Goal: Task Accomplishment & Management: Manage account settings

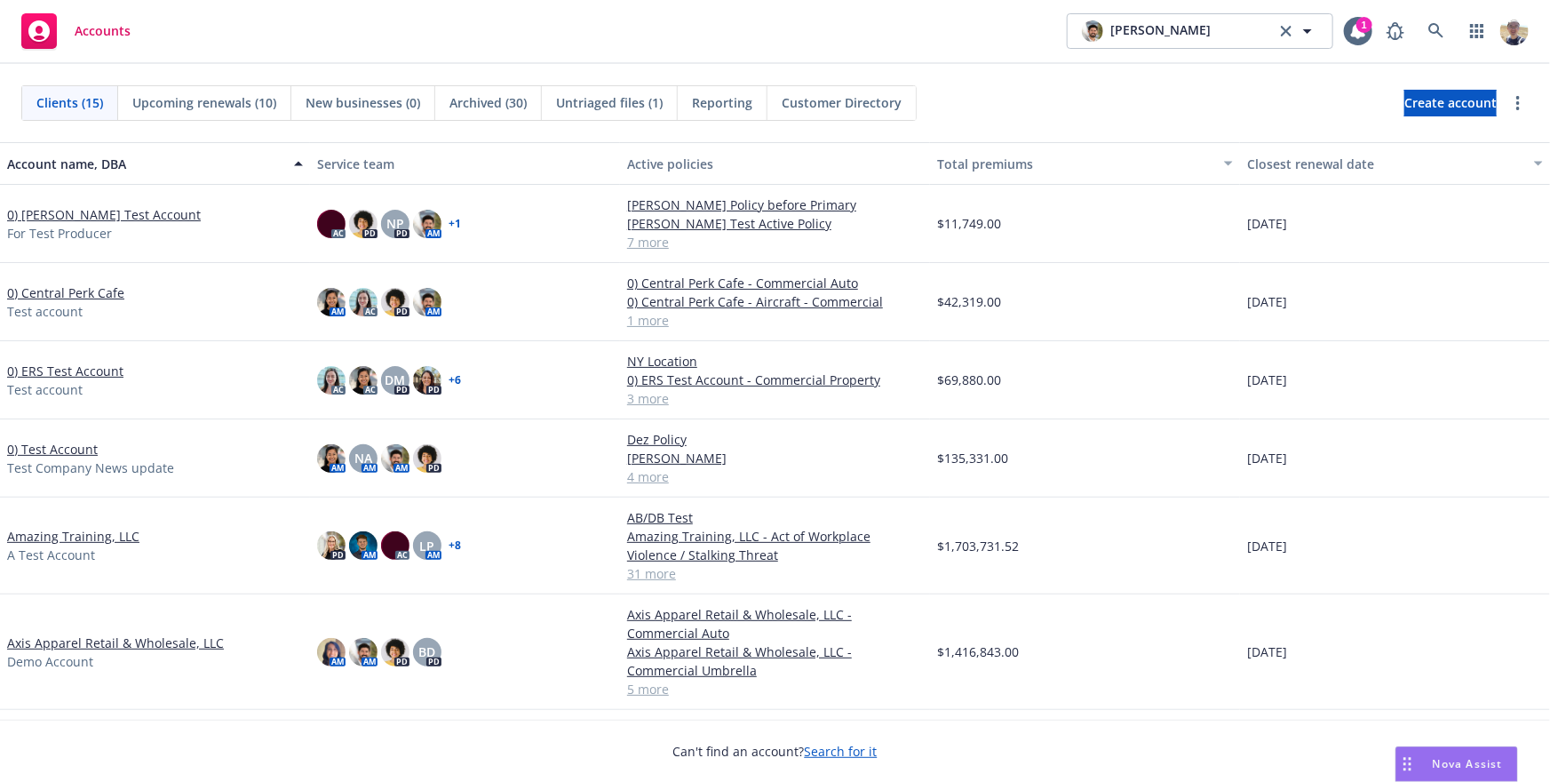
click at [782, 53] on div "Accounts [PERSON_NAME] [PERSON_NAME] 1" at bounding box center [775, 32] width 1550 height 64
click at [1447, 35] on link at bounding box center [1437, 31] width 36 height 36
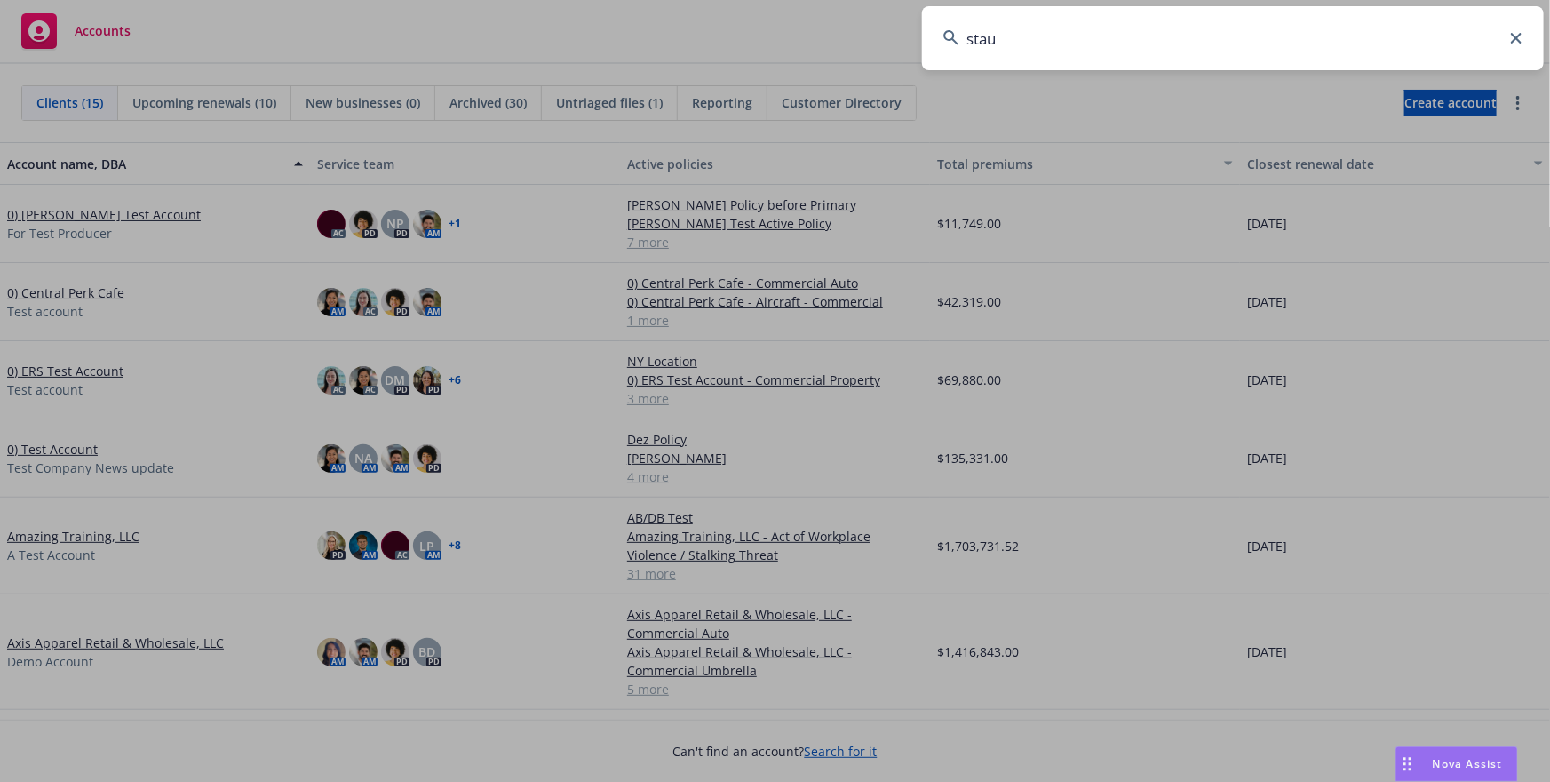
type input "staub"
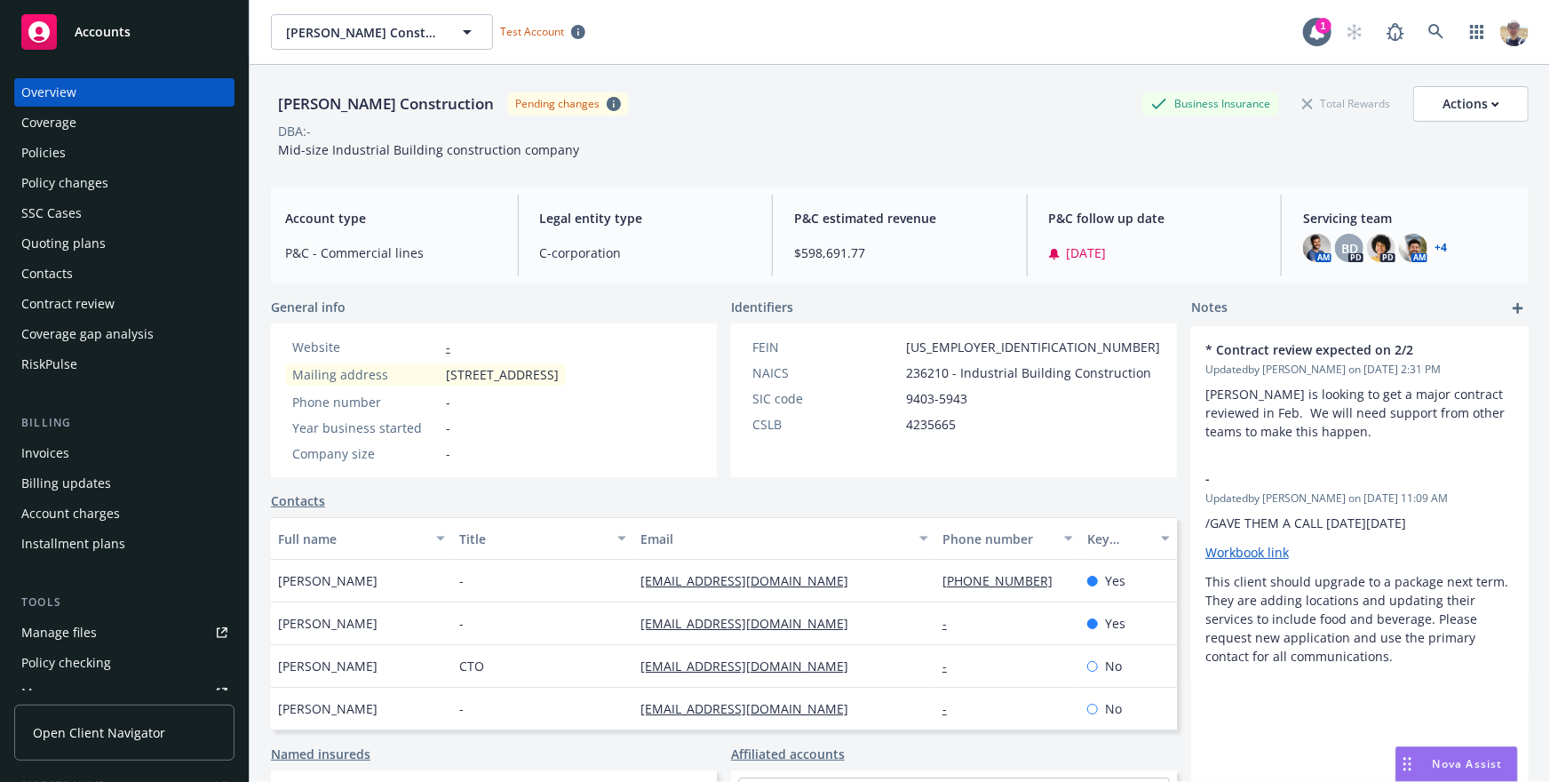
click at [66, 161] on div "Policies" at bounding box center [124, 153] width 206 height 28
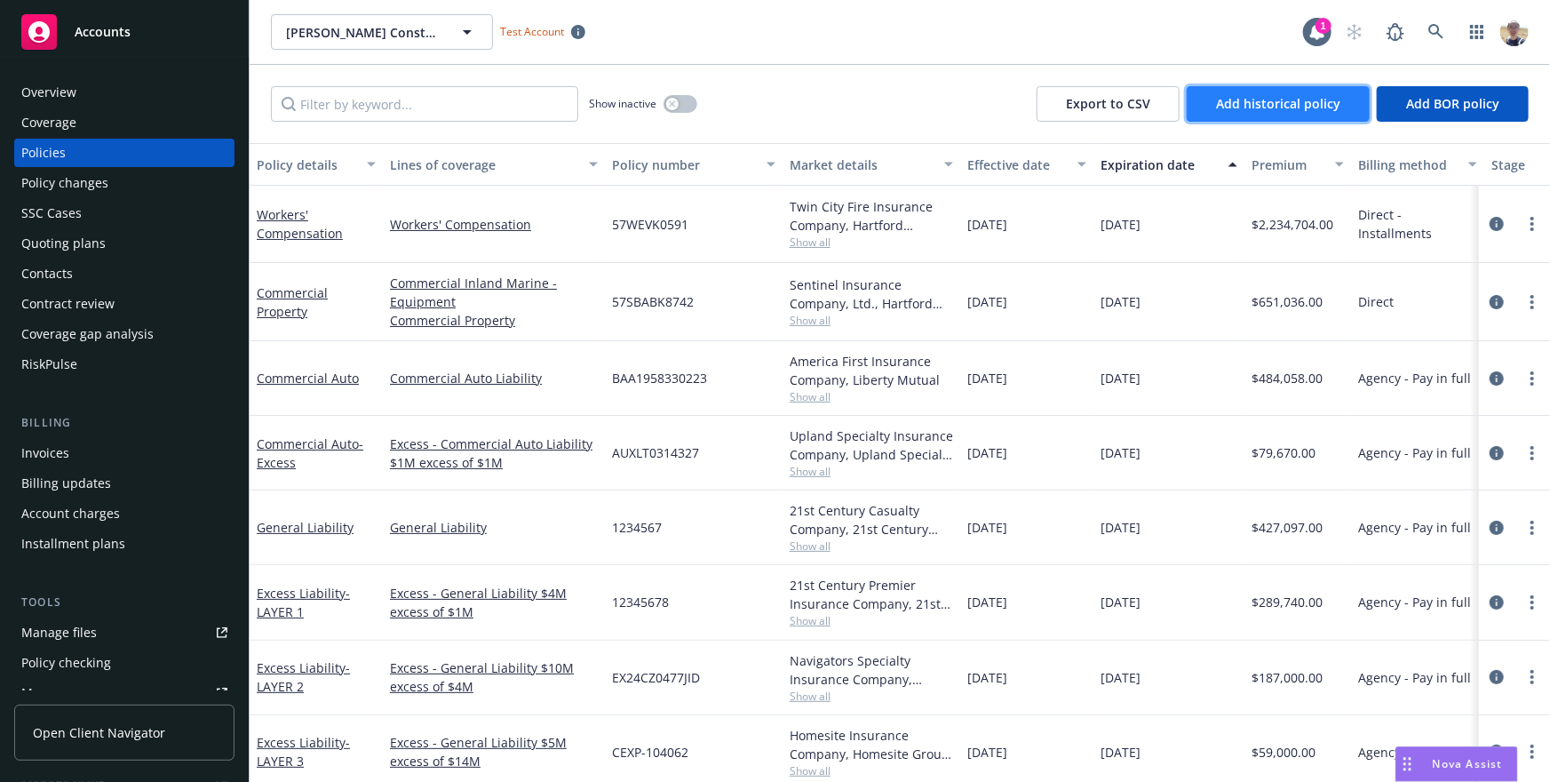
click at [1289, 107] on span "Add historical policy" at bounding box center [1278, 103] width 124 height 17
select select "other"
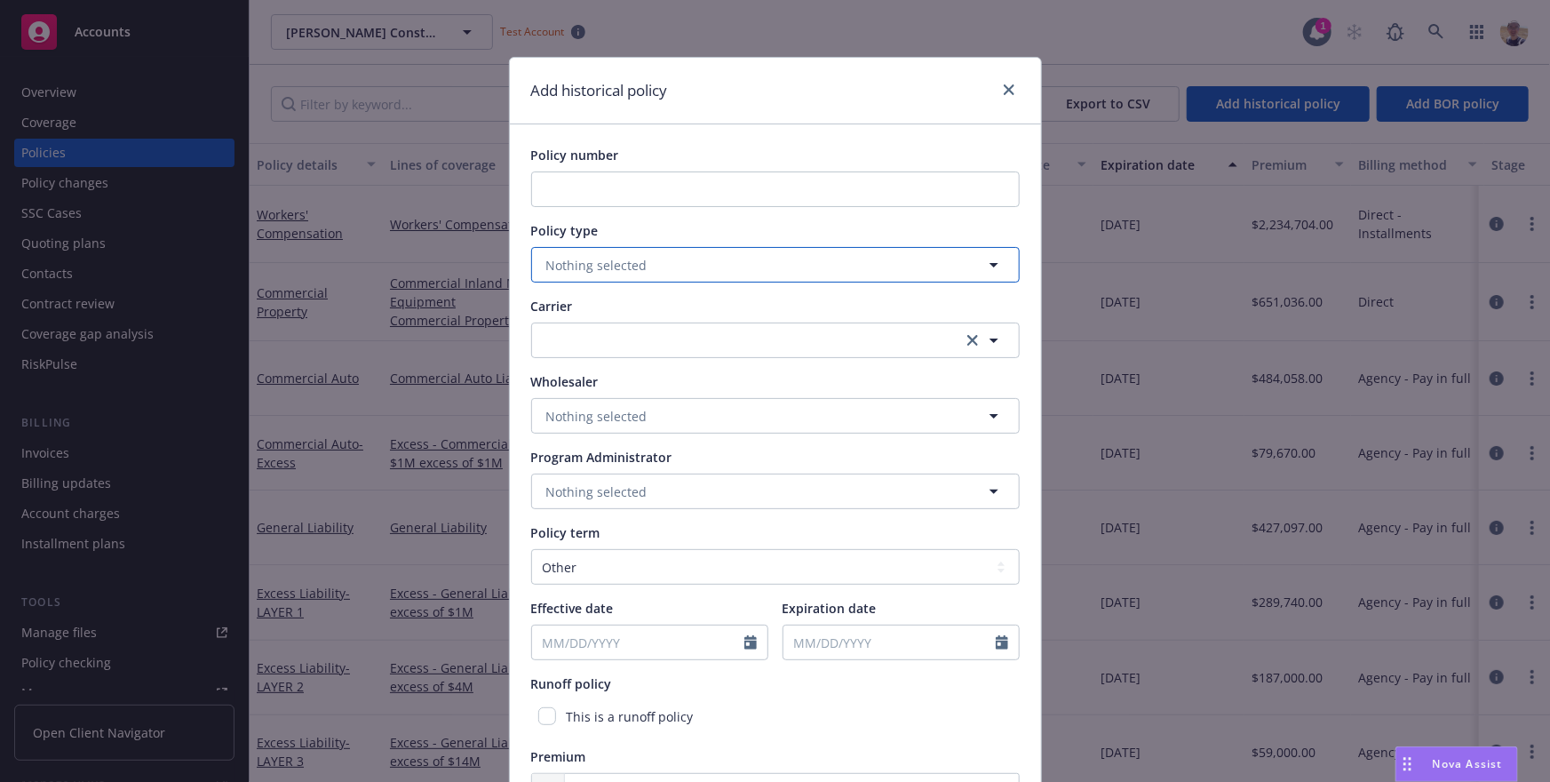
click at [680, 275] on button "Nothing selected" at bounding box center [775, 265] width 489 height 36
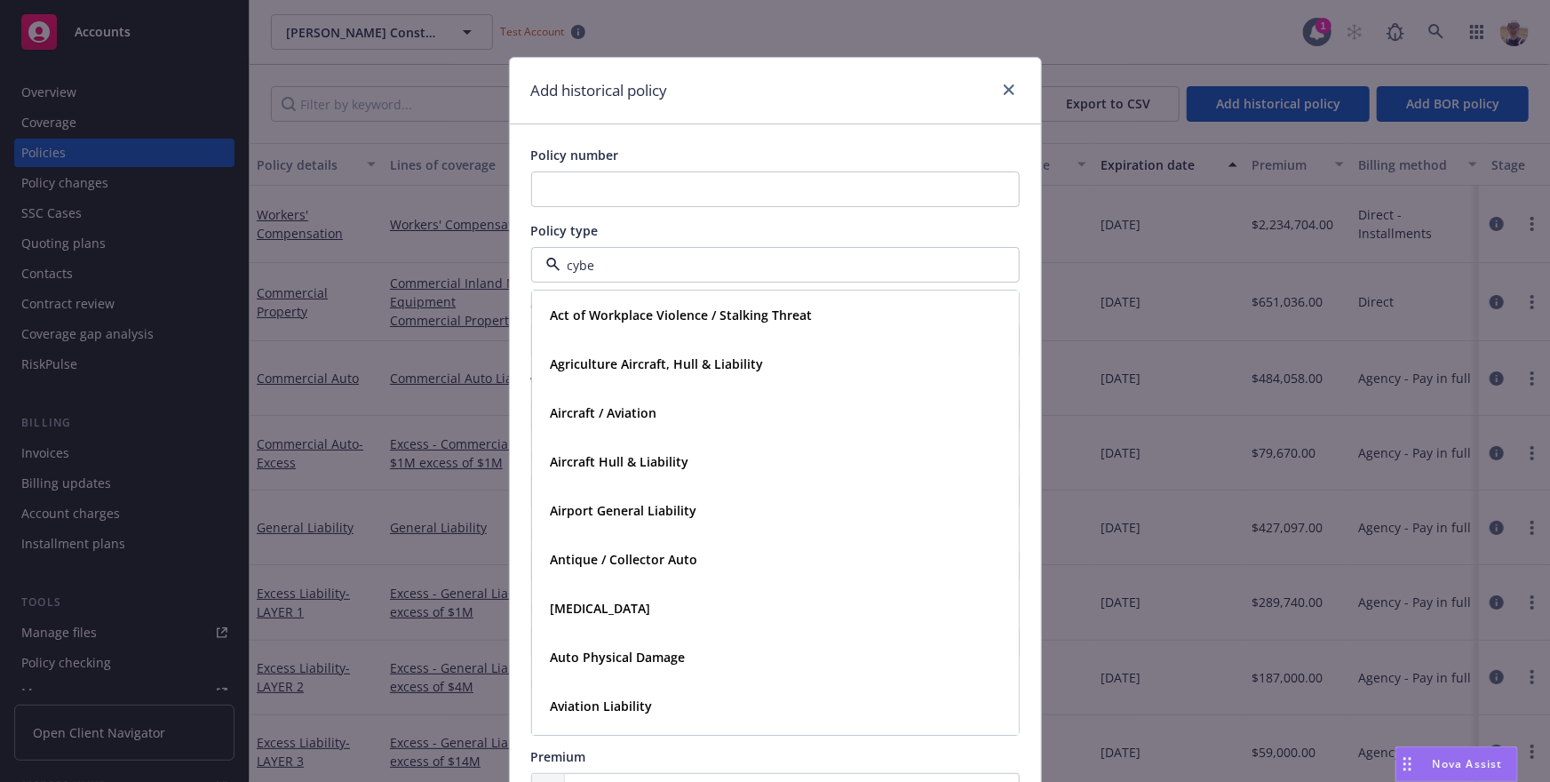
type input "cyber"
click at [1011, 92] on icon "close" at bounding box center [1009, 89] width 11 height 11
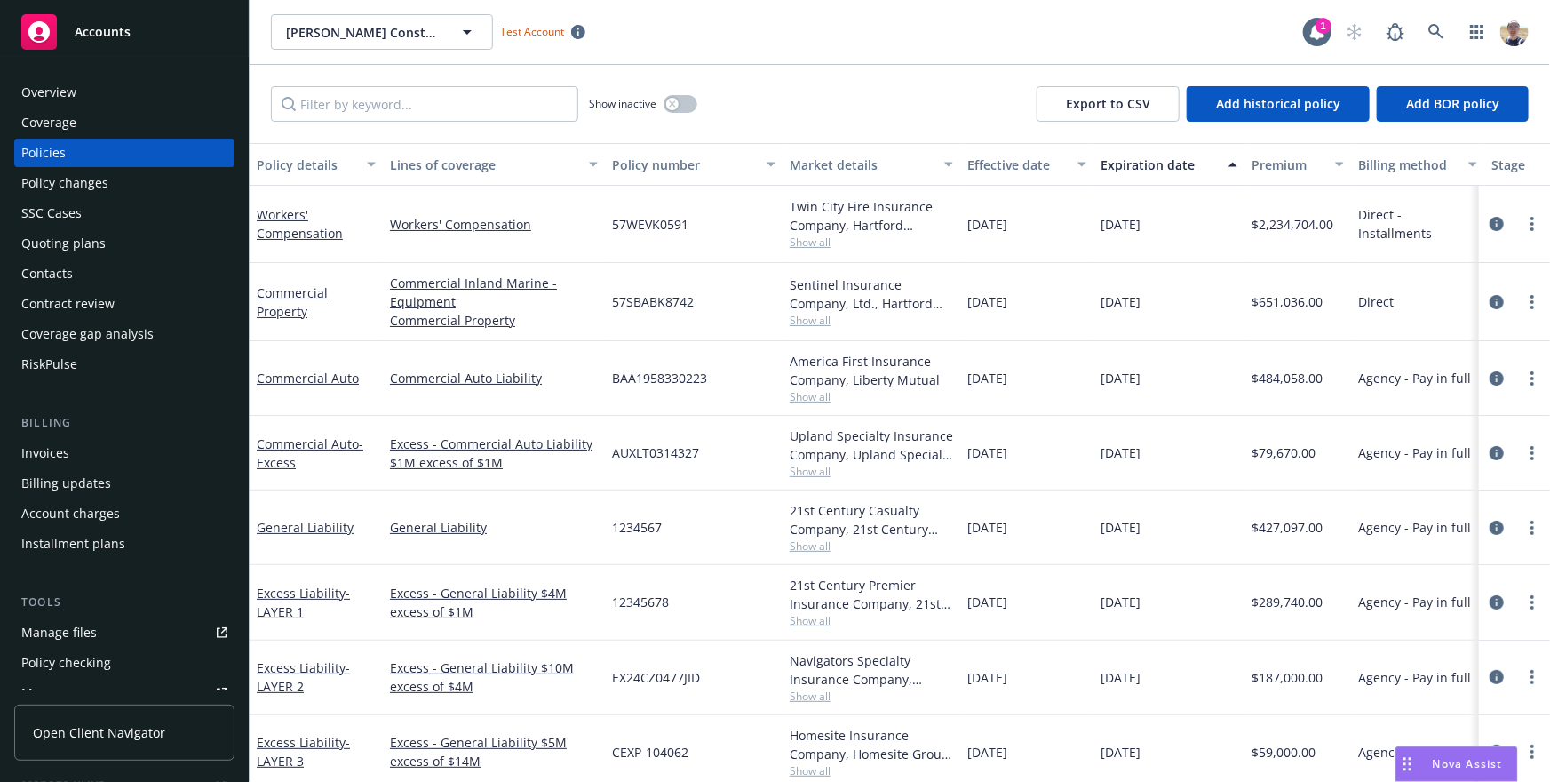
click at [950, 125] on div "Show inactive Export to CSV Add historical policy Add BOR policy" at bounding box center [900, 104] width 1301 height 78
click at [797, 116] on div "Show inactive Export to CSV Add historical policy Add BOR policy" at bounding box center [900, 104] width 1301 height 78
click at [1260, 108] on span "Add historical policy" at bounding box center [1278, 103] width 124 height 17
select select "other"
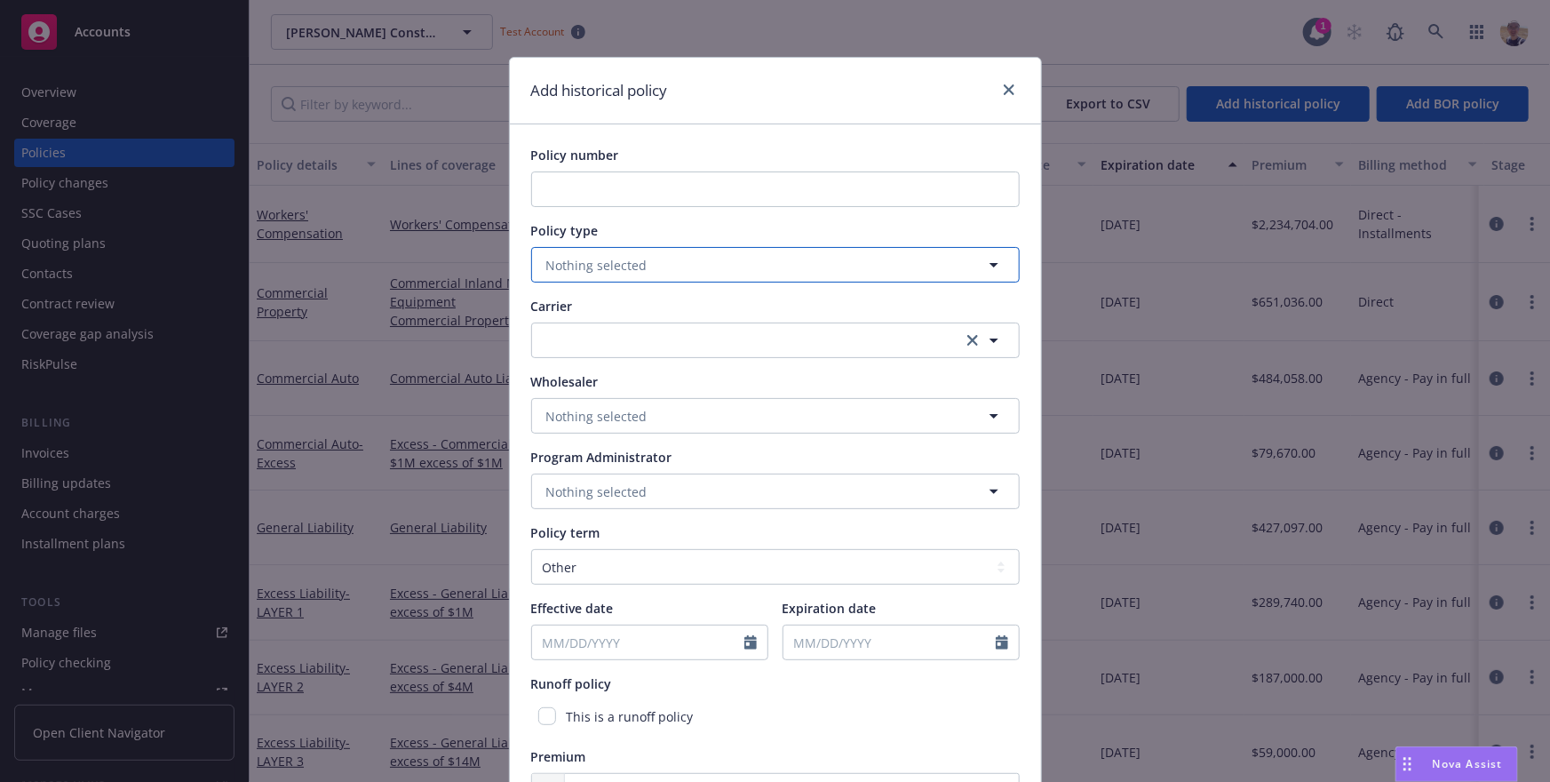
click at [763, 275] on button "Nothing selected" at bounding box center [775, 265] width 489 height 36
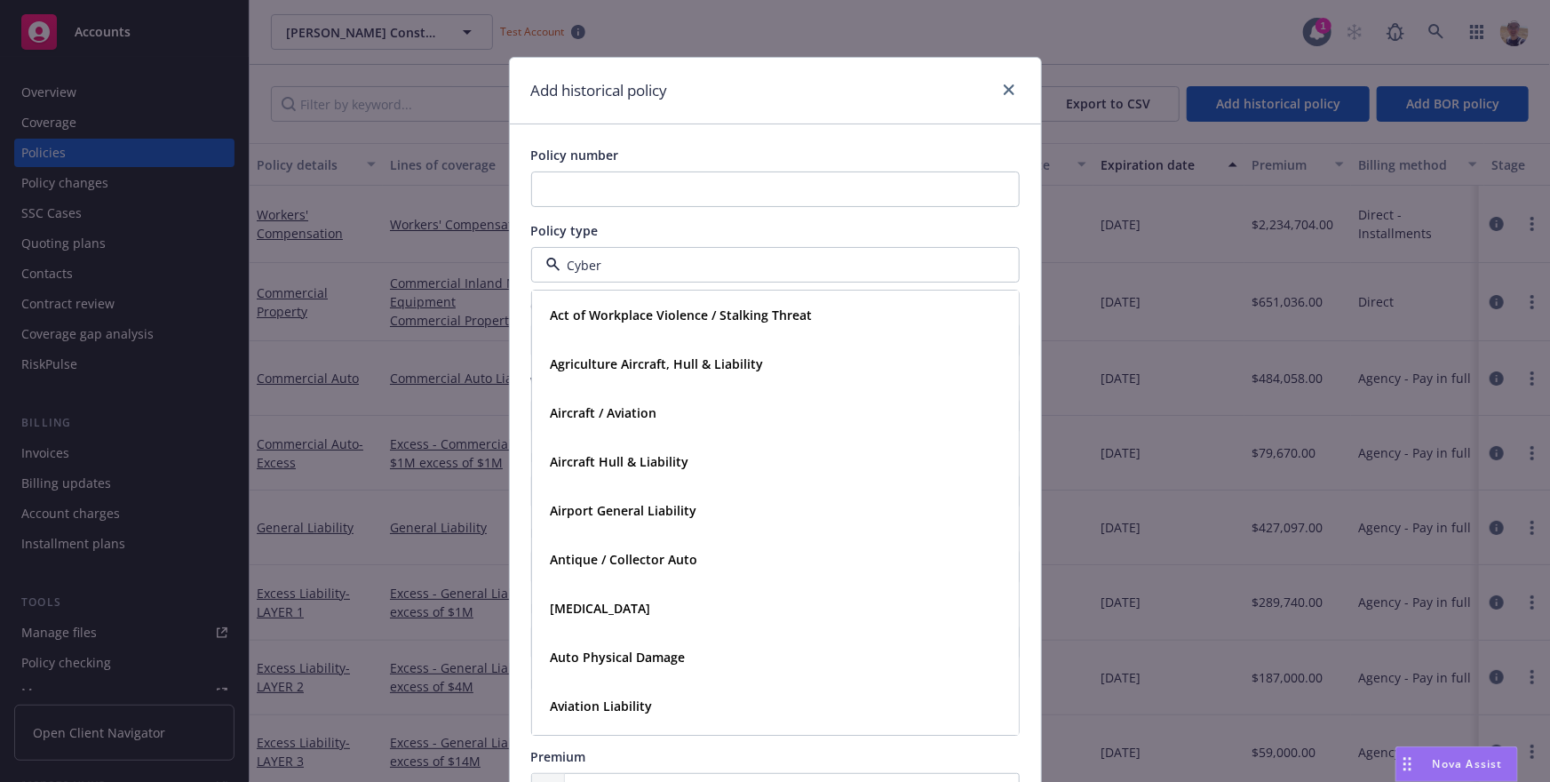
type input "Cyber"
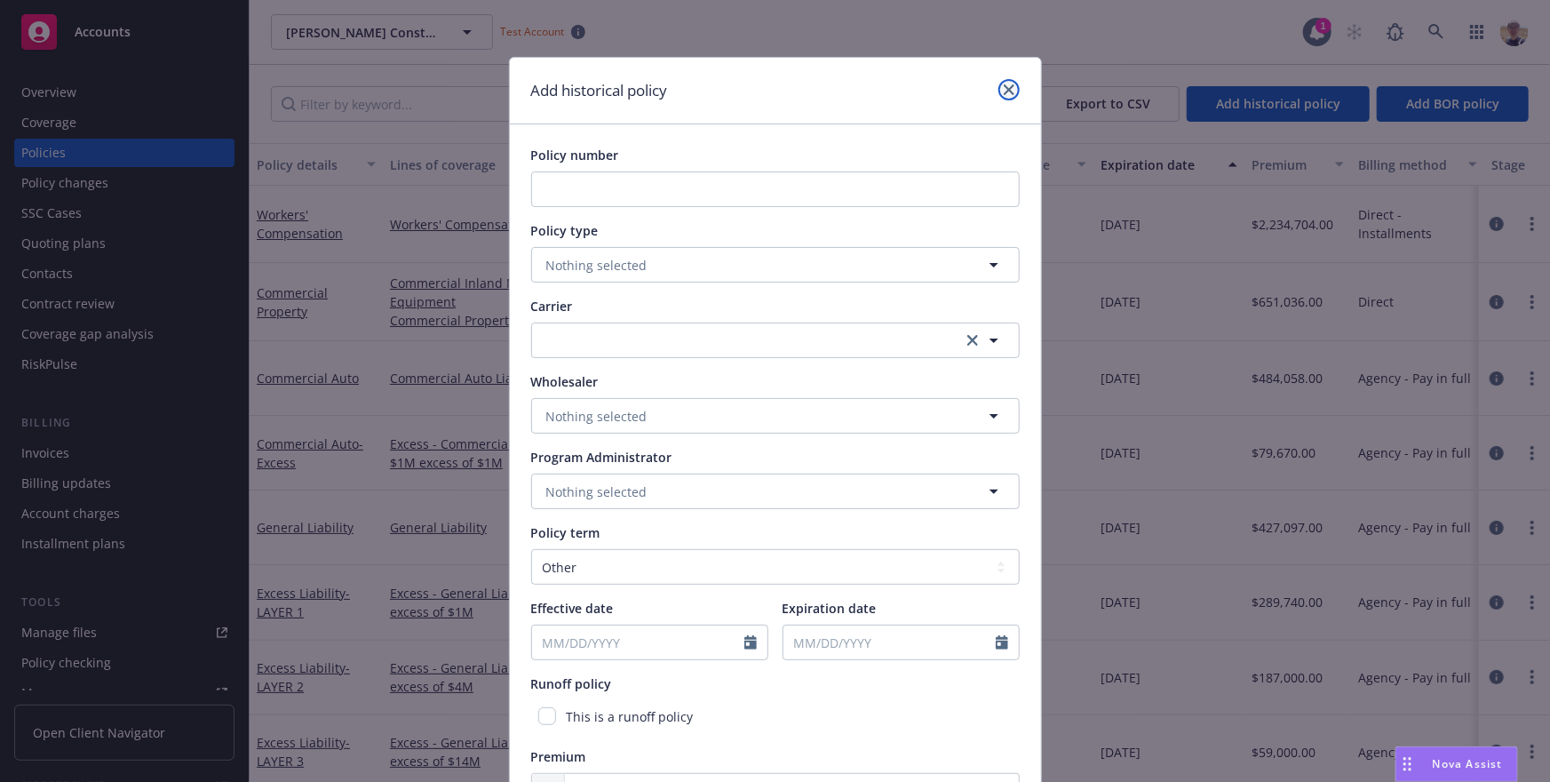
click at [1010, 94] on icon "close" at bounding box center [1009, 89] width 11 height 11
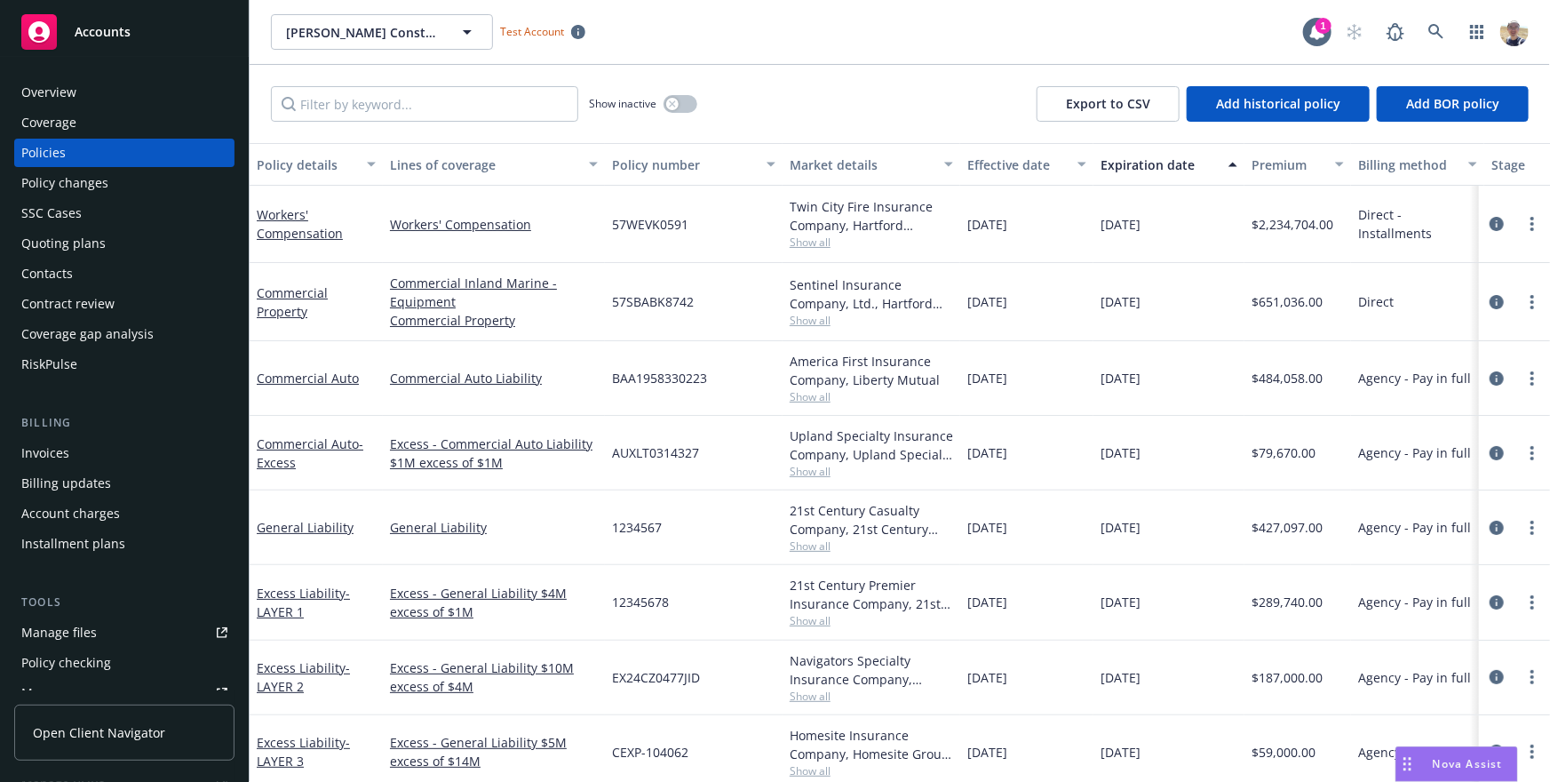
click at [848, 44] on div "[PERSON_NAME] Construction [PERSON_NAME] Construction Test Account" at bounding box center [787, 32] width 1032 height 36
click at [882, 132] on div "Show inactive Export to CSV Add historical policy Add BOR policy" at bounding box center [900, 104] width 1301 height 78
click at [845, 88] on div "Show inactive Export to CSV Add historical policy Add BOR policy" at bounding box center [900, 104] width 1301 height 78
click at [728, 439] on div "AUXLT0314327" at bounding box center [694, 453] width 178 height 75
click at [765, 121] on div "Show inactive Export to CSV Add historical policy Add BOR policy" at bounding box center [900, 104] width 1301 height 78
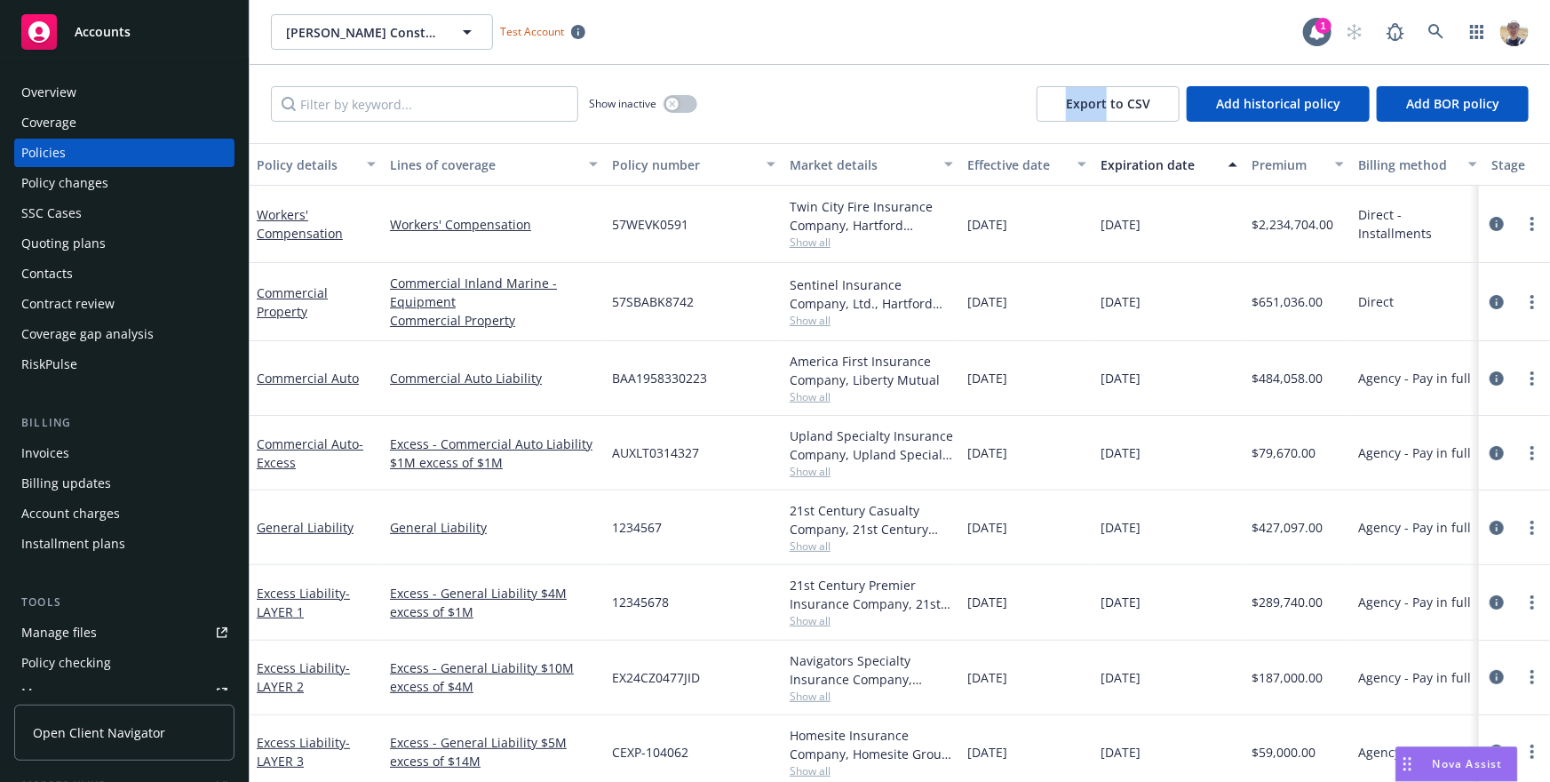
click at [765, 121] on div "Show inactive Export to CSV Add historical policy Add BOR policy" at bounding box center [900, 104] width 1301 height 78
click at [769, 121] on div "Show inactive Export to CSV Add historical policy Add BOR policy" at bounding box center [900, 104] width 1301 height 78
click at [984, 67] on div "Show inactive Export to CSV Add historical policy Add BOR policy" at bounding box center [900, 104] width 1301 height 78
